Goal: Information Seeking & Learning: Learn about a topic

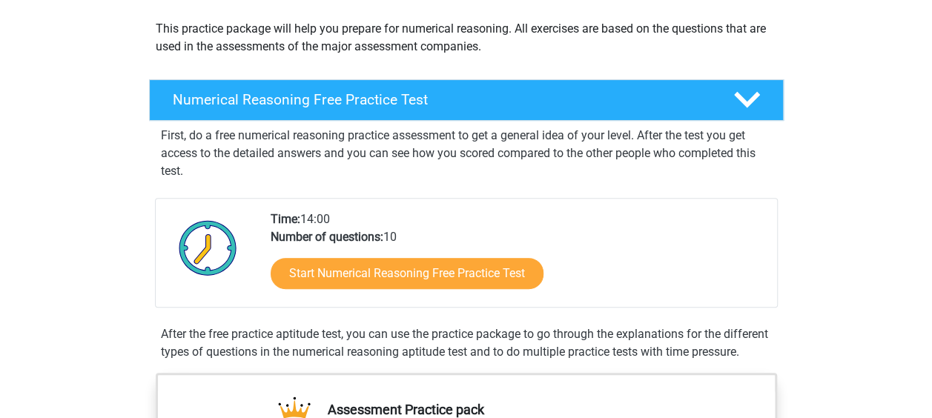
scroll to position [208, 0]
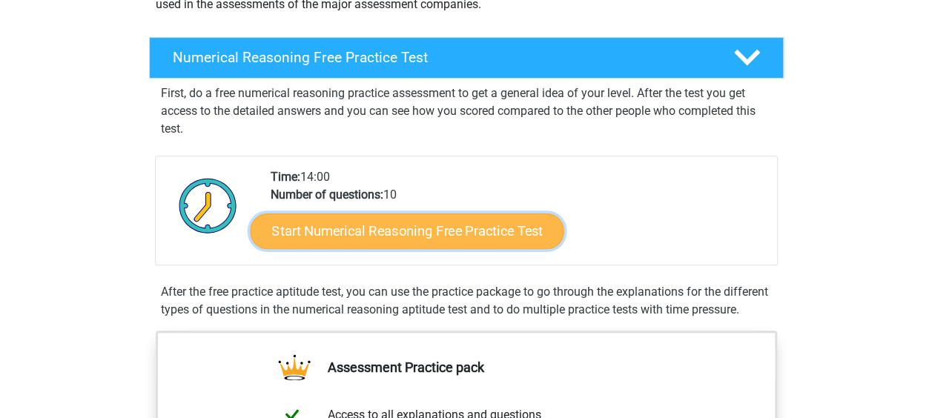
click at [414, 231] on link "Start Numerical Reasoning Free Practice Test" at bounding box center [407, 231] width 314 height 36
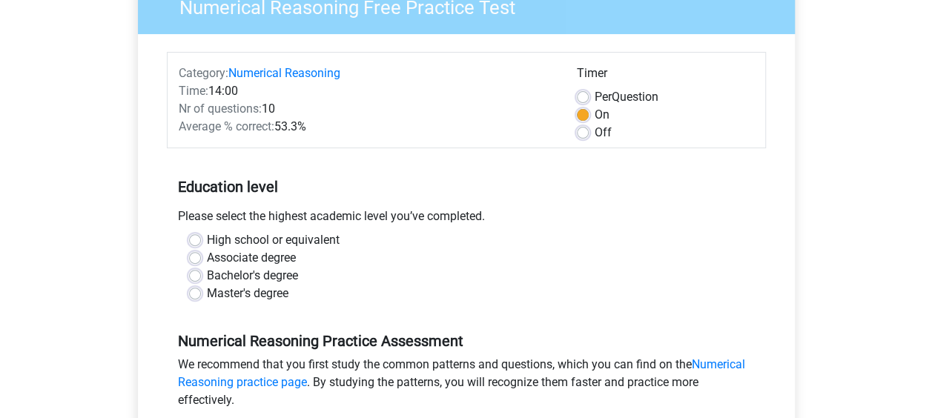
scroll to position [188, 0]
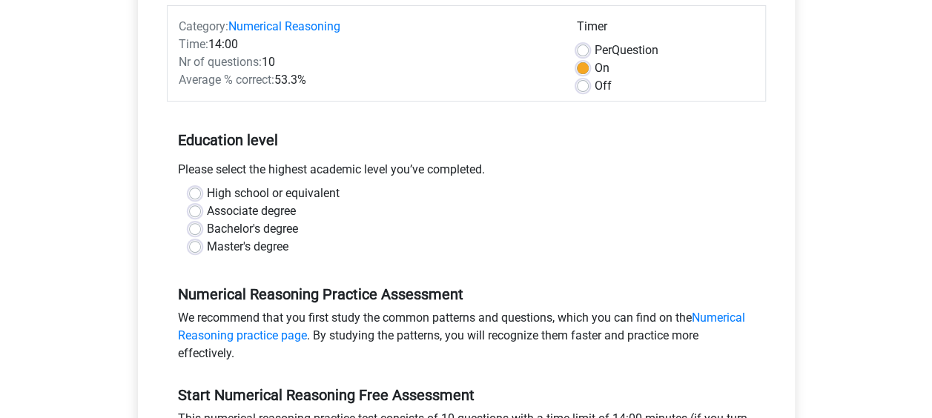
click at [278, 193] on label "High school or equivalent" at bounding box center [273, 194] width 133 height 18
click at [201, 193] on input "High school or equivalent" at bounding box center [195, 192] width 12 height 15
radio input "true"
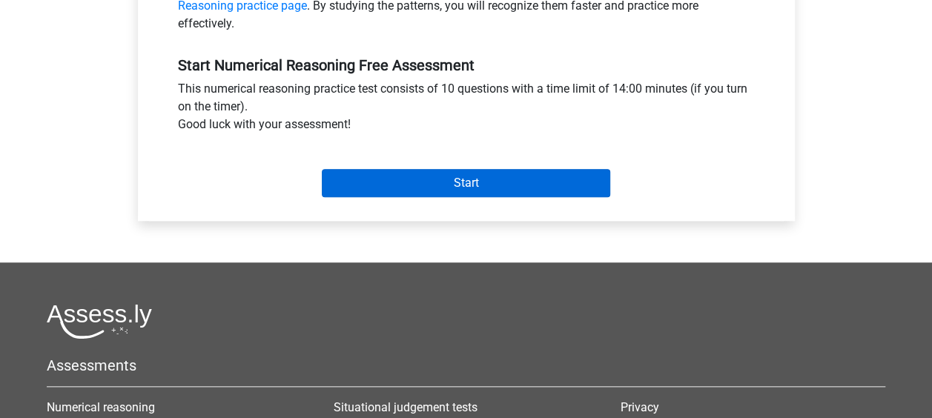
scroll to position [518, 0]
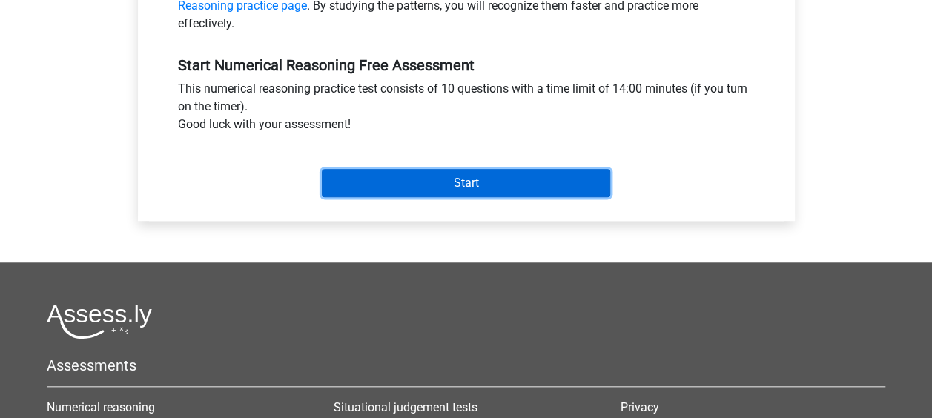
click at [422, 171] on input "Start" at bounding box center [466, 183] width 289 height 28
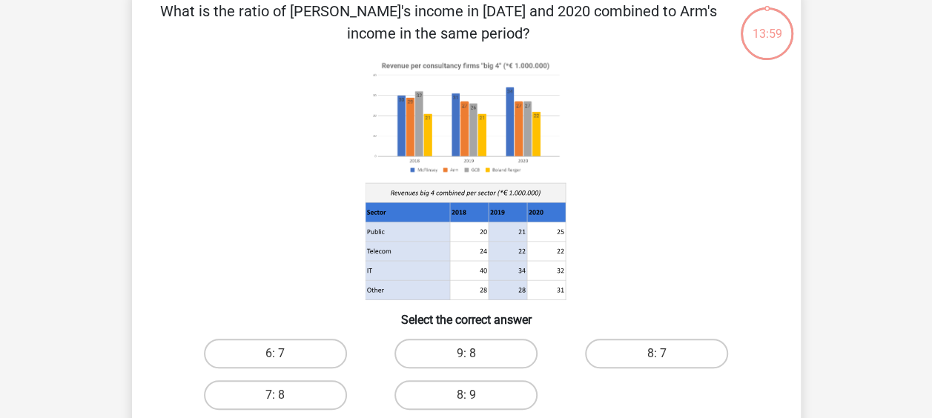
scroll to position [79, 0]
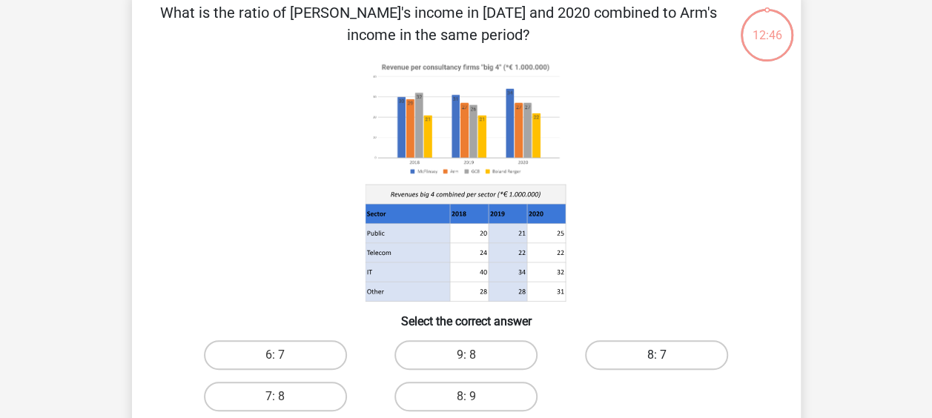
click at [633, 353] on label "8: 7" at bounding box center [656, 355] width 143 height 30
click at [657, 355] on input "8: 7" at bounding box center [662, 360] width 10 height 10
radio input "true"
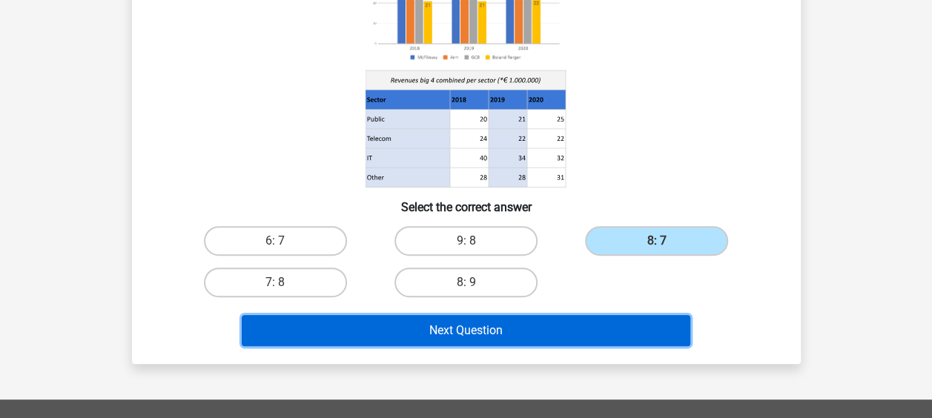
click at [534, 337] on button "Next Question" at bounding box center [466, 330] width 449 height 31
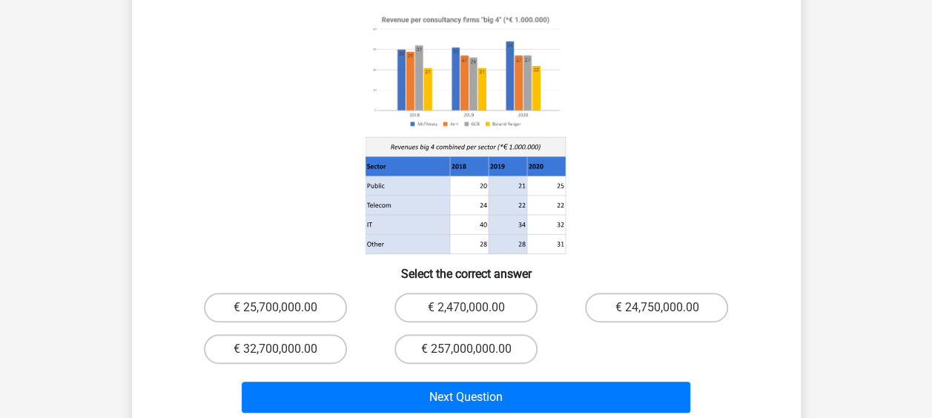
scroll to position [172, 0]
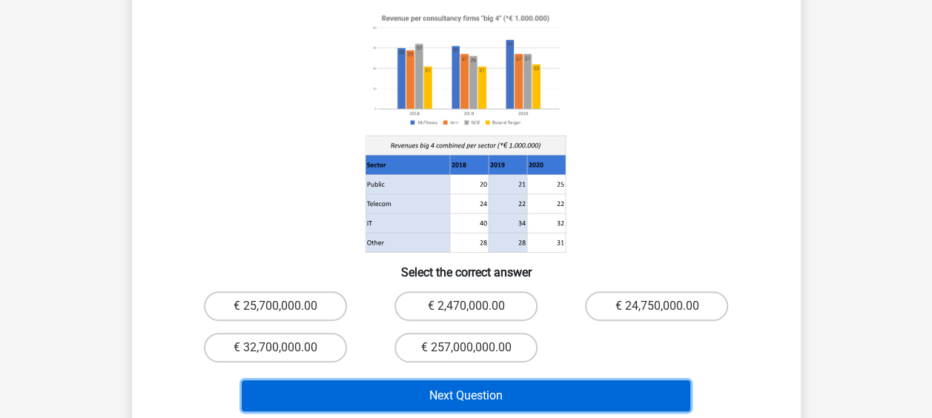
click at [504, 384] on button "Next Question" at bounding box center [466, 396] width 449 height 31
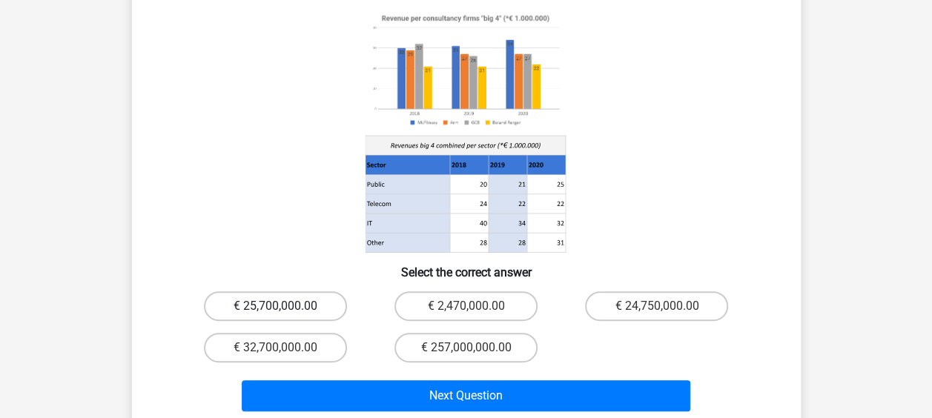
click at [284, 297] on label "€ 25,700,000.00" at bounding box center [275, 307] width 143 height 30
click at [284, 306] on input "€ 25,700,000.00" at bounding box center [280, 311] width 10 height 10
radio input "true"
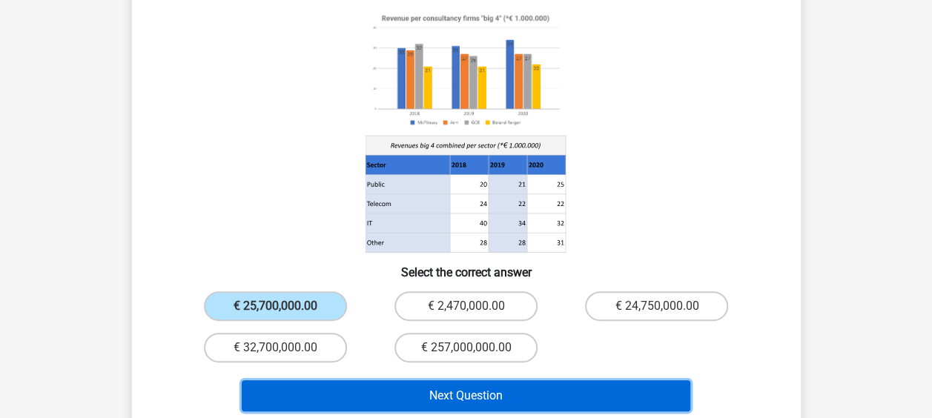
click at [405, 388] on button "Next Question" at bounding box center [466, 396] width 449 height 31
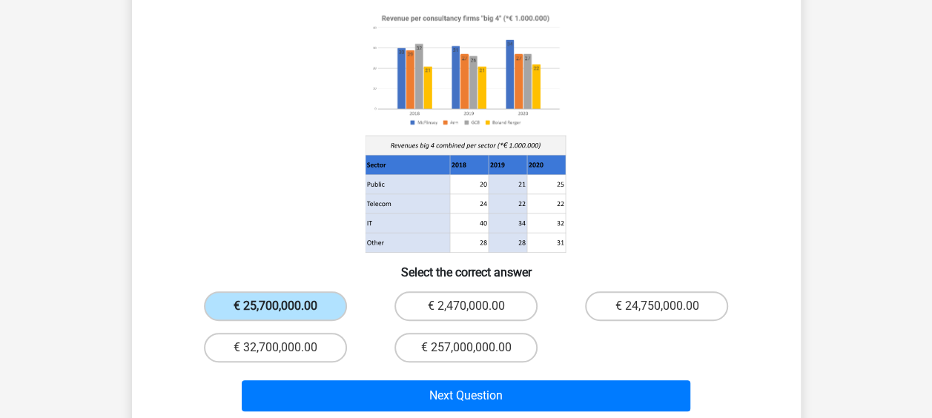
click at [280, 292] on label "€ 25,700,000.00" at bounding box center [275, 307] width 143 height 30
click at [280, 306] on input "€ 25,700,000.00" at bounding box center [280, 311] width 10 height 10
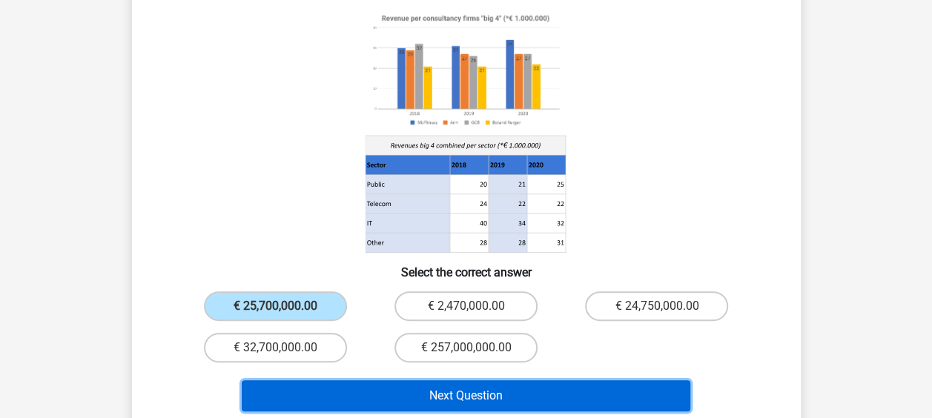
click at [441, 381] on button "Next Question" at bounding box center [466, 396] width 449 height 31
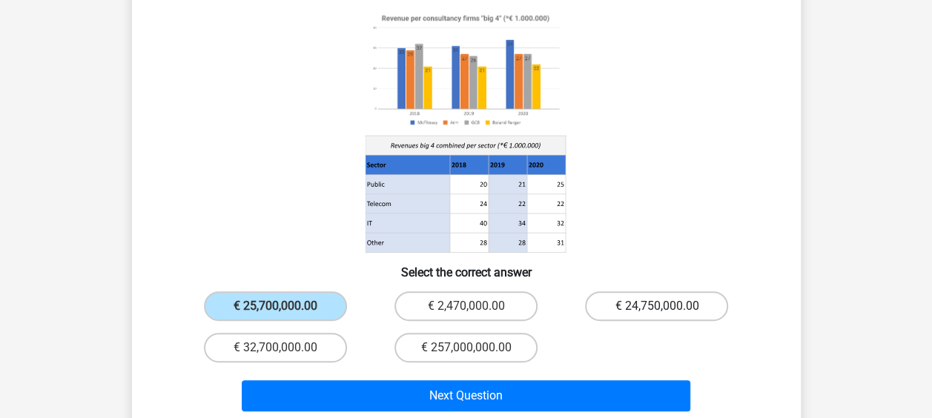
click at [647, 292] on label "€ 24,750,000.00" at bounding box center [656, 307] width 143 height 30
click at [657, 306] on input "€ 24,750,000.00" at bounding box center [662, 311] width 10 height 10
radio input "true"
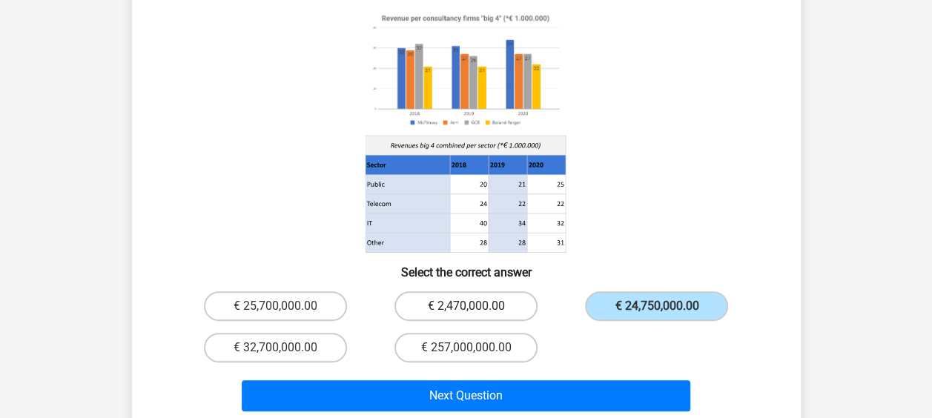
click at [532, 292] on label "€ 2,470,000.00" at bounding box center [466, 307] width 143 height 30
click at [475, 306] on input "€ 2,470,000.00" at bounding box center [471, 311] width 10 height 10
radio input "true"
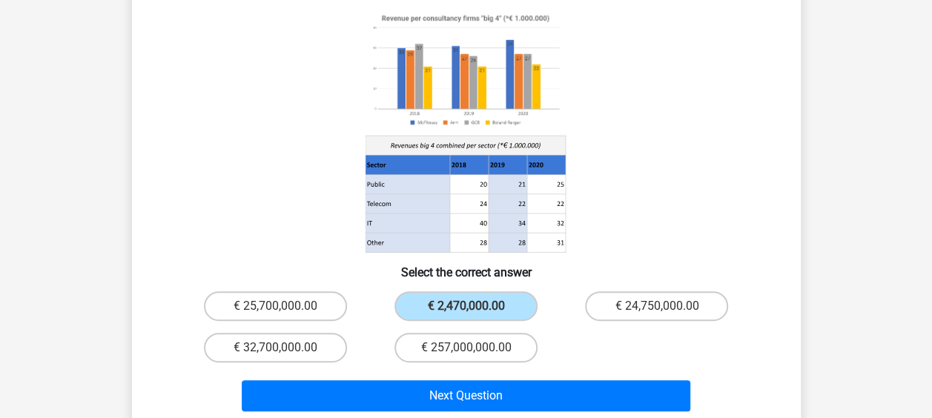
click at [412, 392] on div "Next Question" at bounding box center [466, 399] width 573 height 37
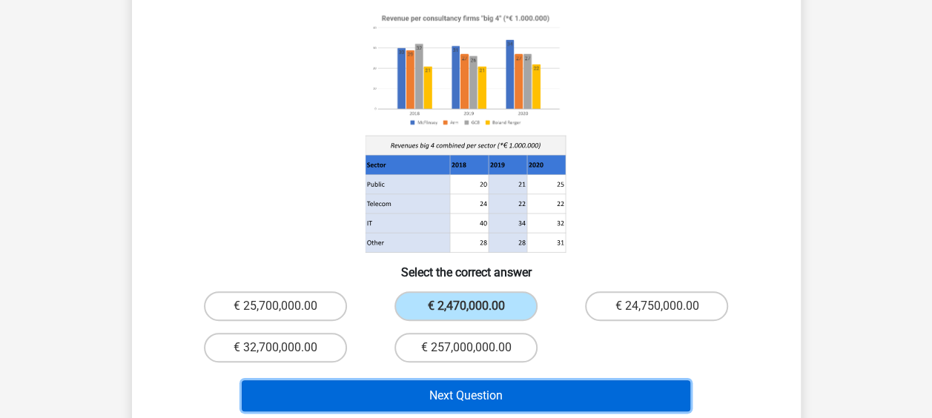
click at [412, 381] on button "Next Question" at bounding box center [466, 396] width 449 height 31
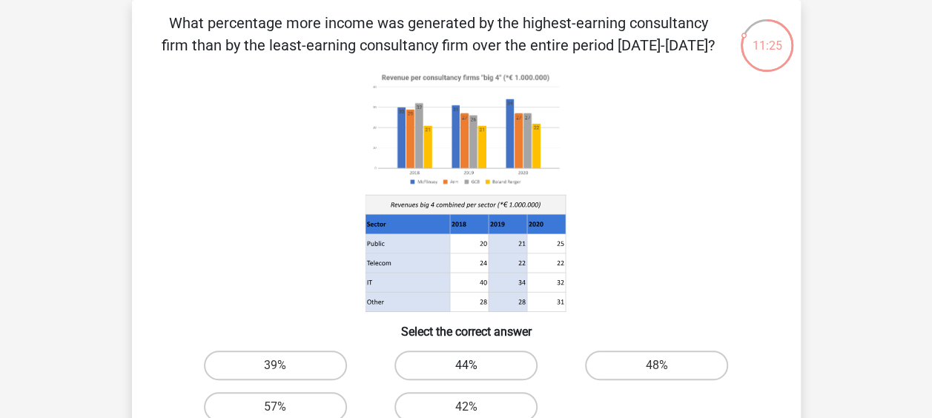
scroll to position [93, 0]
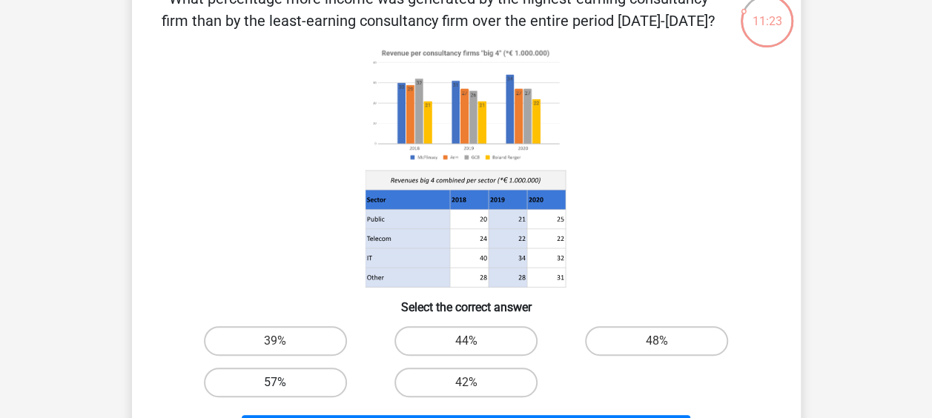
click at [331, 381] on label "57%" at bounding box center [275, 383] width 143 height 30
click at [285, 383] on input "57%" at bounding box center [280, 388] width 10 height 10
radio input "true"
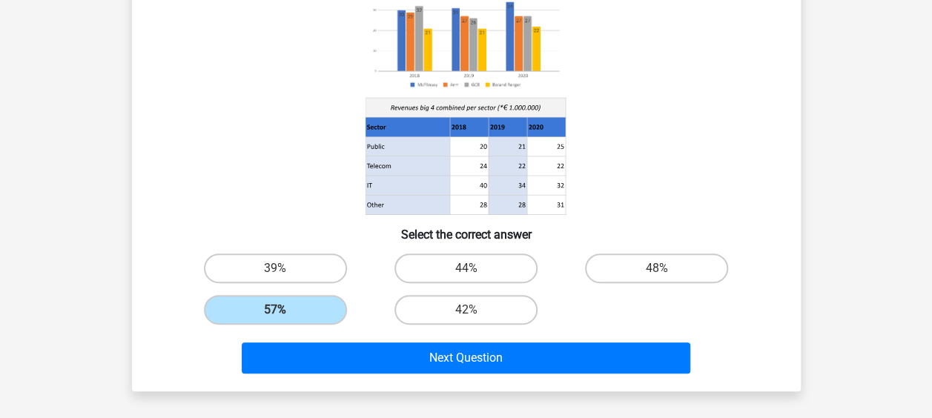
scroll to position [174, 0]
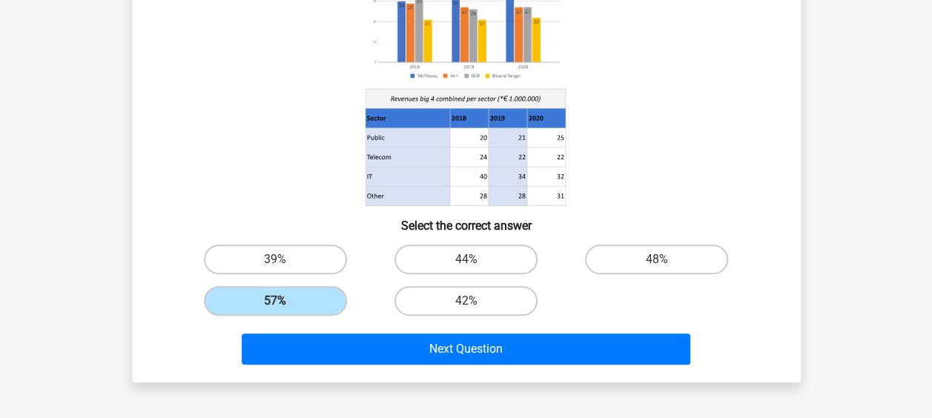
click at [428, 323] on div "Next Question" at bounding box center [467, 346] width 622 height 49
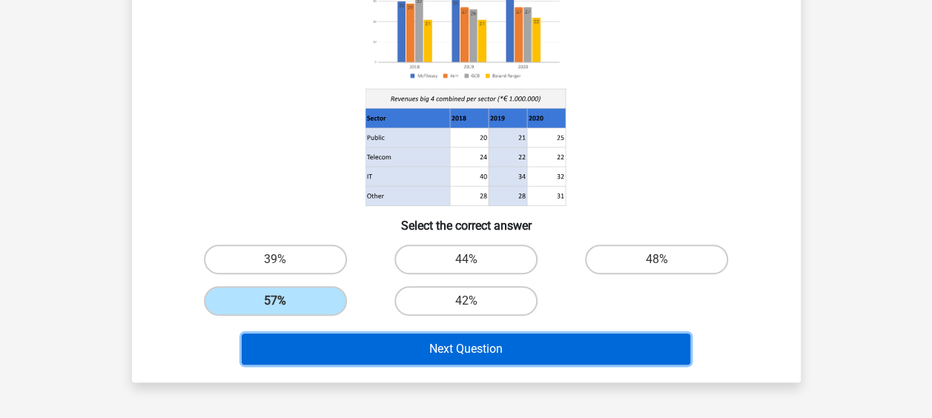
click at [448, 349] on button "Next Question" at bounding box center [466, 349] width 449 height 31
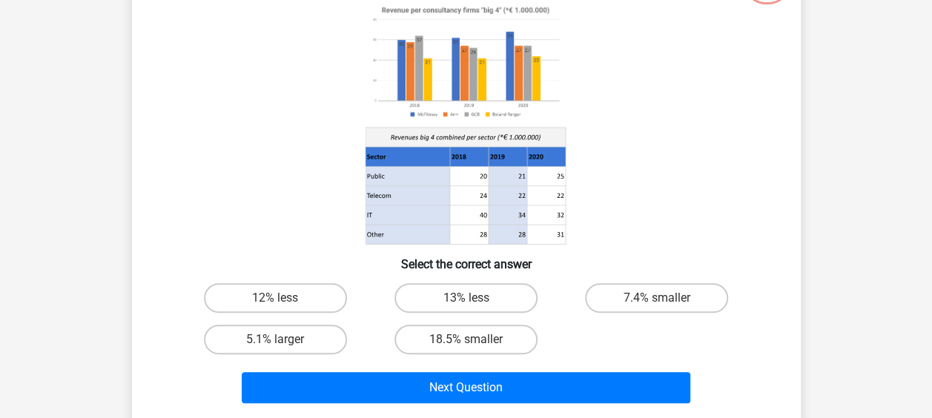
scroll to position [139, 0]
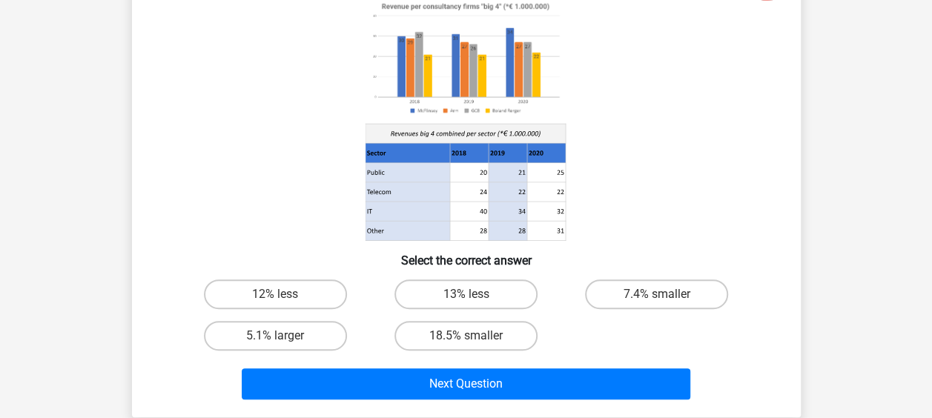
click at [288, 242] on h6 "Select the correct answer" at bounding box center [467, 255] width 622 height 26
click at [633, 290] on label "7.4% smaller" at bounding box center [656, 295] width 143 height 30
click at [657, 294] on input "7.4% smaller" at bounding box center [662, 299] width 10 height 10
radio input "true"
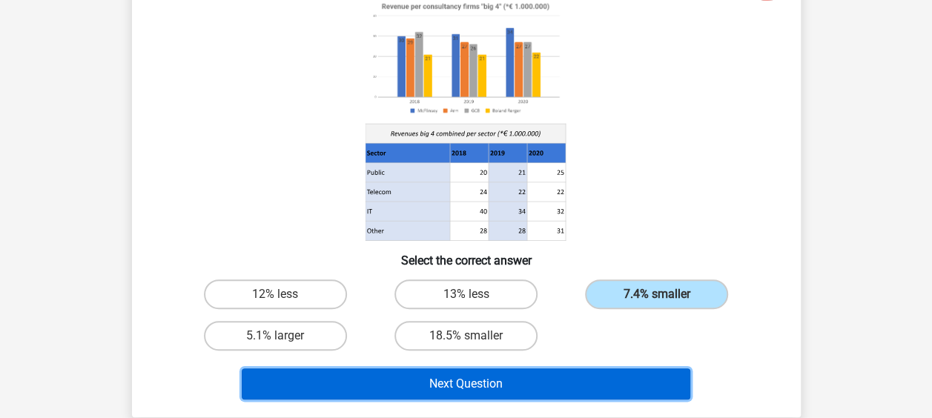
click at [501, 369] on button "Next Question" at bounding box center [466, 384] width 449 height 31
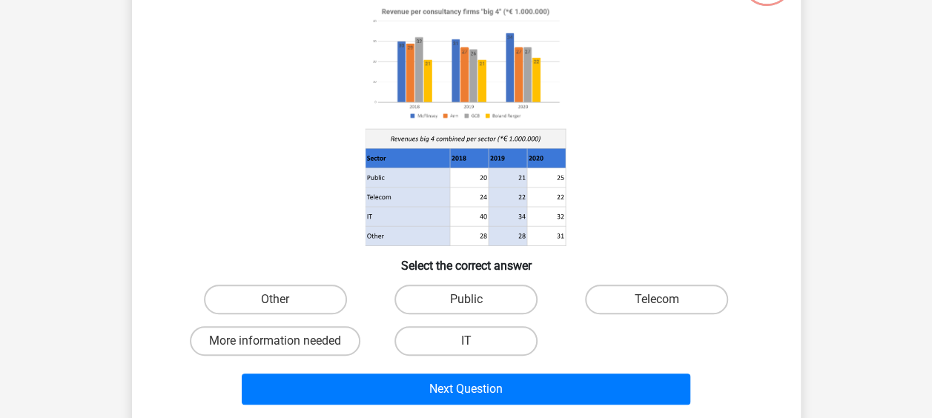
scroll to position [199, 0]
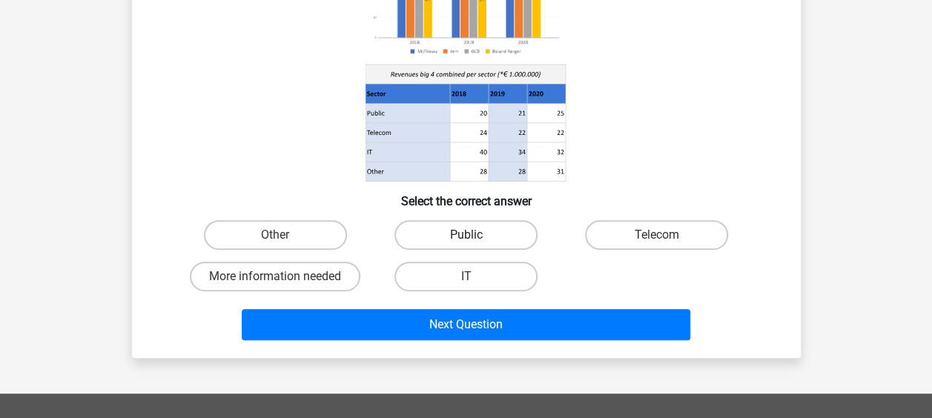
click at [460, 230] on label "Public" at bounding box center [466, 235] width 143 height 30
click at [466, 235] on input "Public" at bounding box center [471, 240] width 10 height 10
radio input "true"
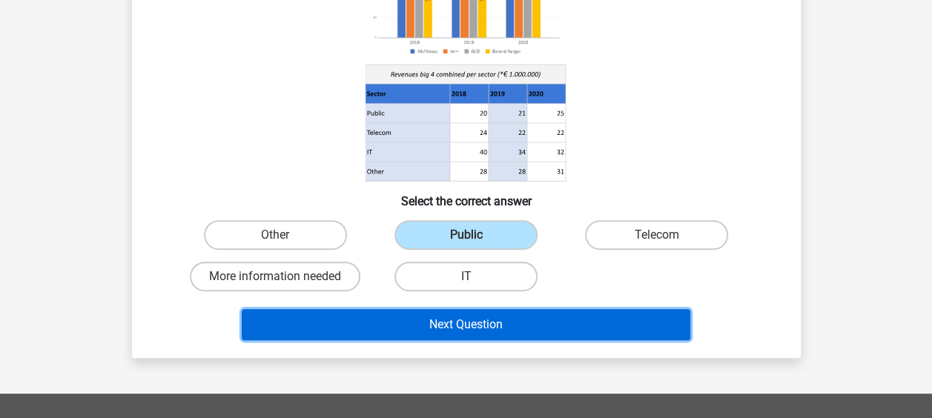
click at [472, 323] on button "Next Question" at bounding box center [466, 324] width 449 height 31
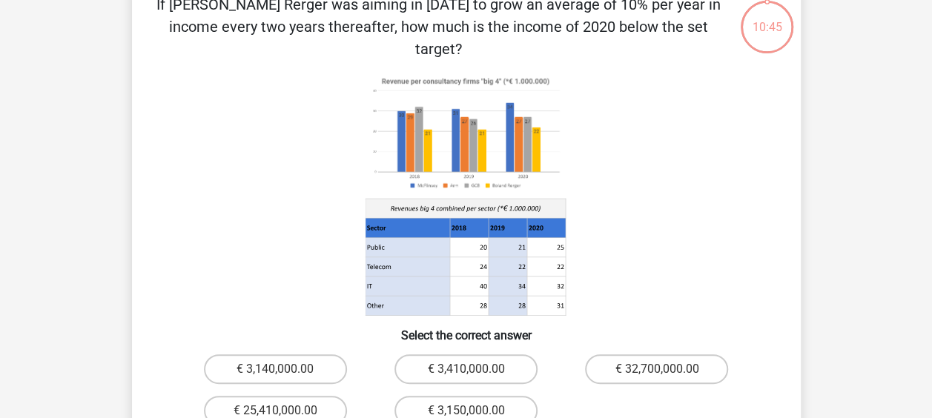
scroll to position [68, 0]
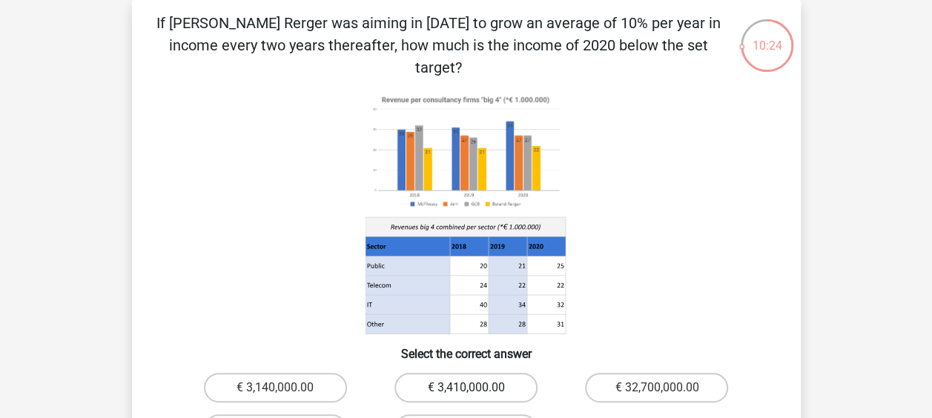
click at [500, 373] on label "€ 3,410,000.00" at bounding box center [466, 388] width 143 height 30
click at [475, 388] on input "€ 3,410,000.00" at bounding box center [471, 393] width 10 height 10
radio input "true"
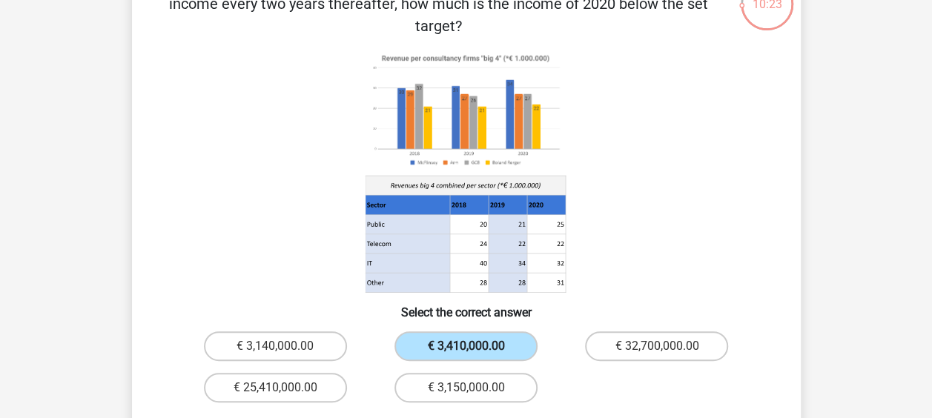
scroll to position [113, 0]
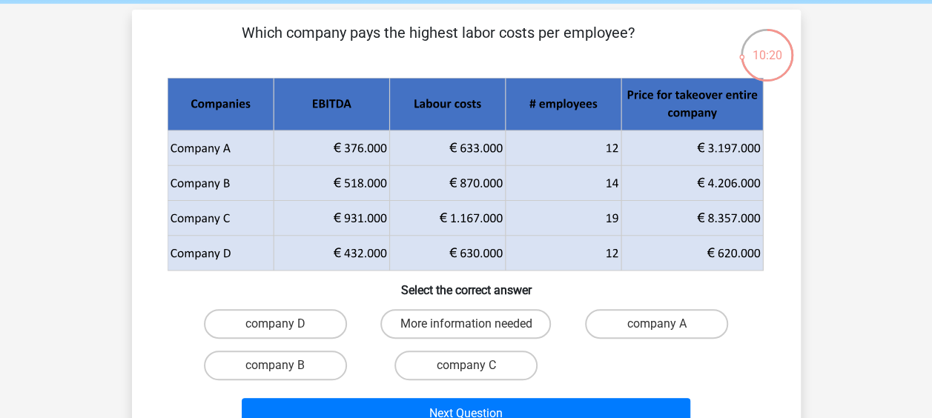
scroll to position [58, 0]
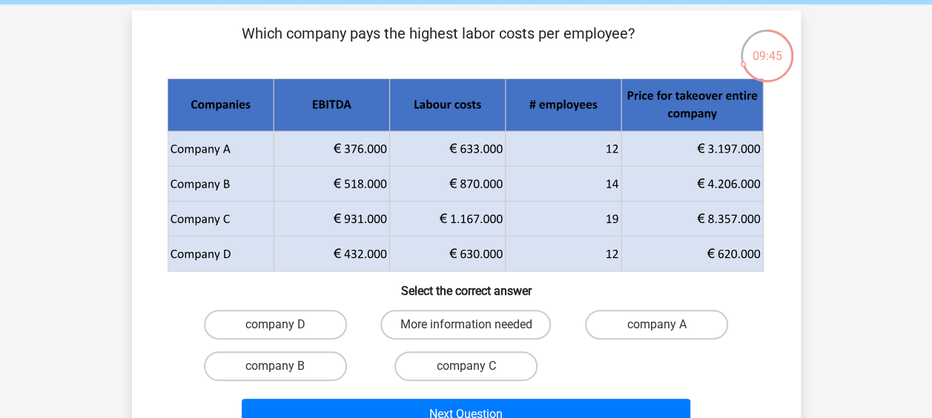
click at [509, 221] on icon at bounding box center [505, 219] width 232 height 35
click at [328, 372] on label "company B" at bounding box center [275, 367] width 143 height 30
click at [285, 372] on input "company B" at bounding box center [280, 371] width 10 height 10
radio input "true"
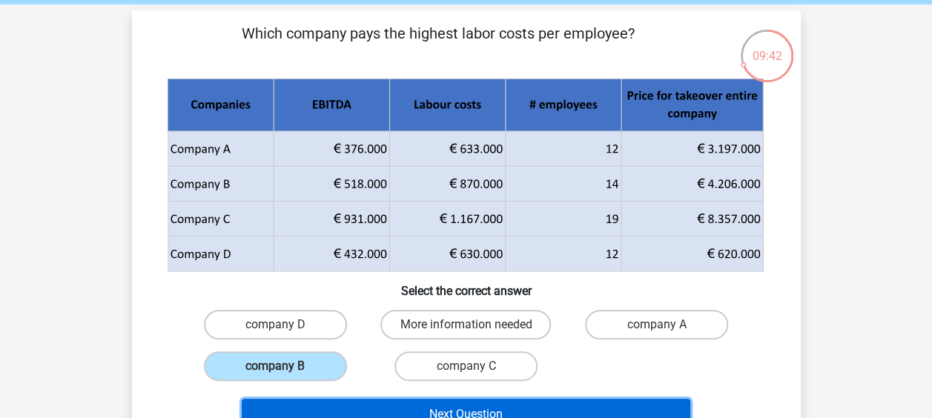
click at [373, 405] on button "Next Question" at bounding box center [466, 414] width 449 height 31
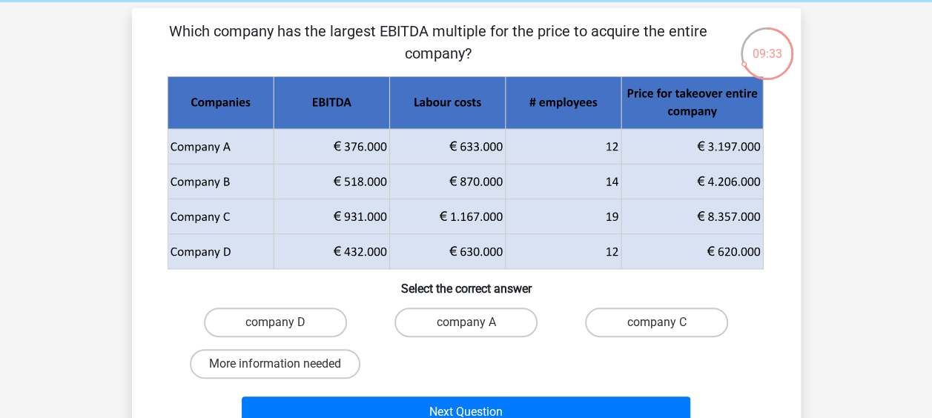
scroll to position [62, 0]
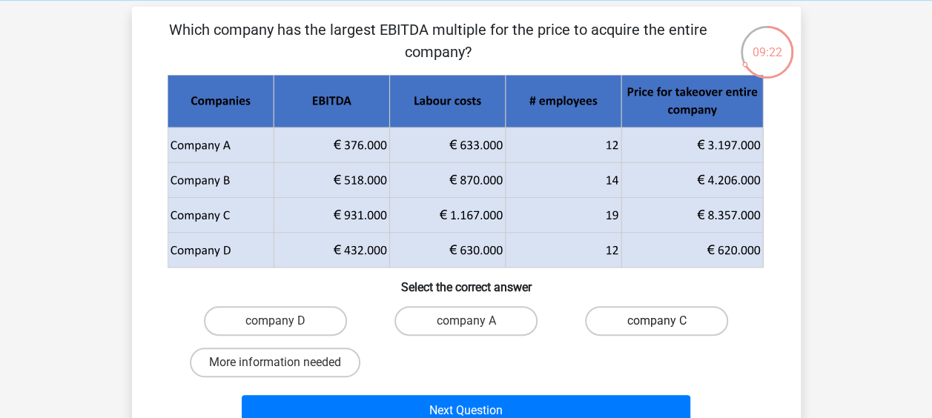
click at [632, 326] on label "company C" at bounding box center [656, 321] width 143 height 30
click at [657, 326] on input "company C" at bounding box center [662, 326] width 10 height 10
radio input "true"
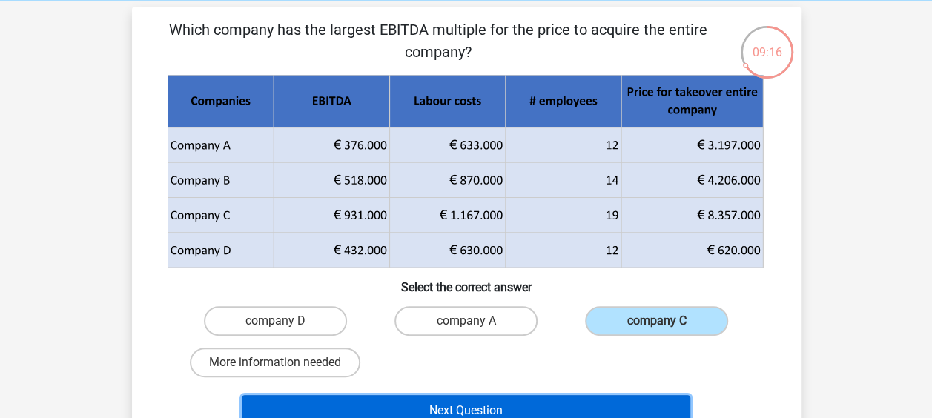
click at [624, 404] on button "Next Question" at bounding box center [466, 410] width 449 height 31
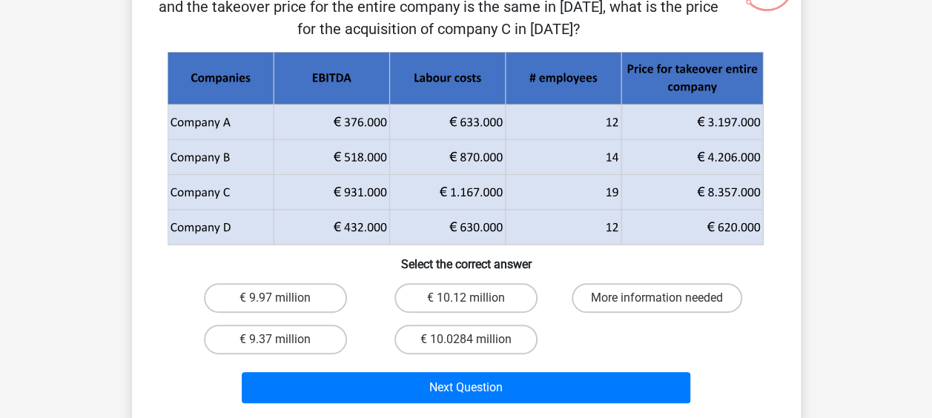
scroll to position [36, 0]
